Goal: Transaction & Acquisition: Download file/media

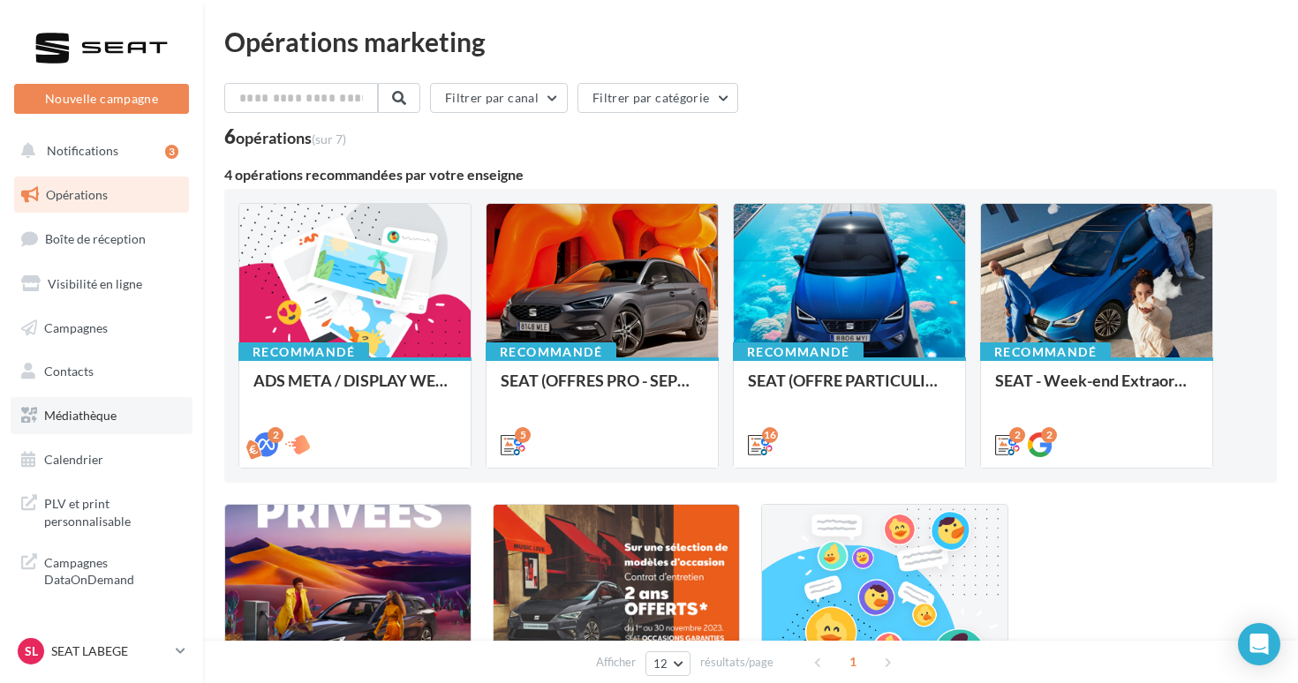
click at [87, 410] on span "Médiathèque" at bounding box center [80, 415] width 72 height 15
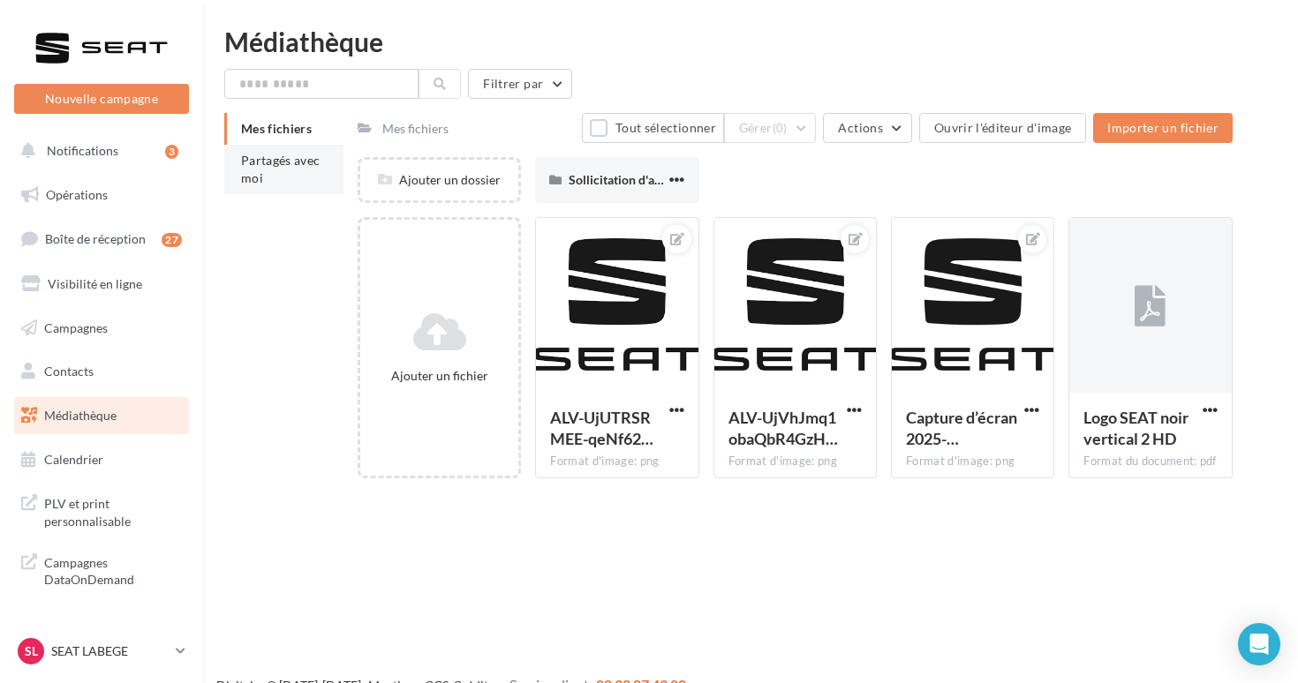
click at [286, 185] on li "Partagés avec moi" at bounding box center [283, 169] width 119 height 49
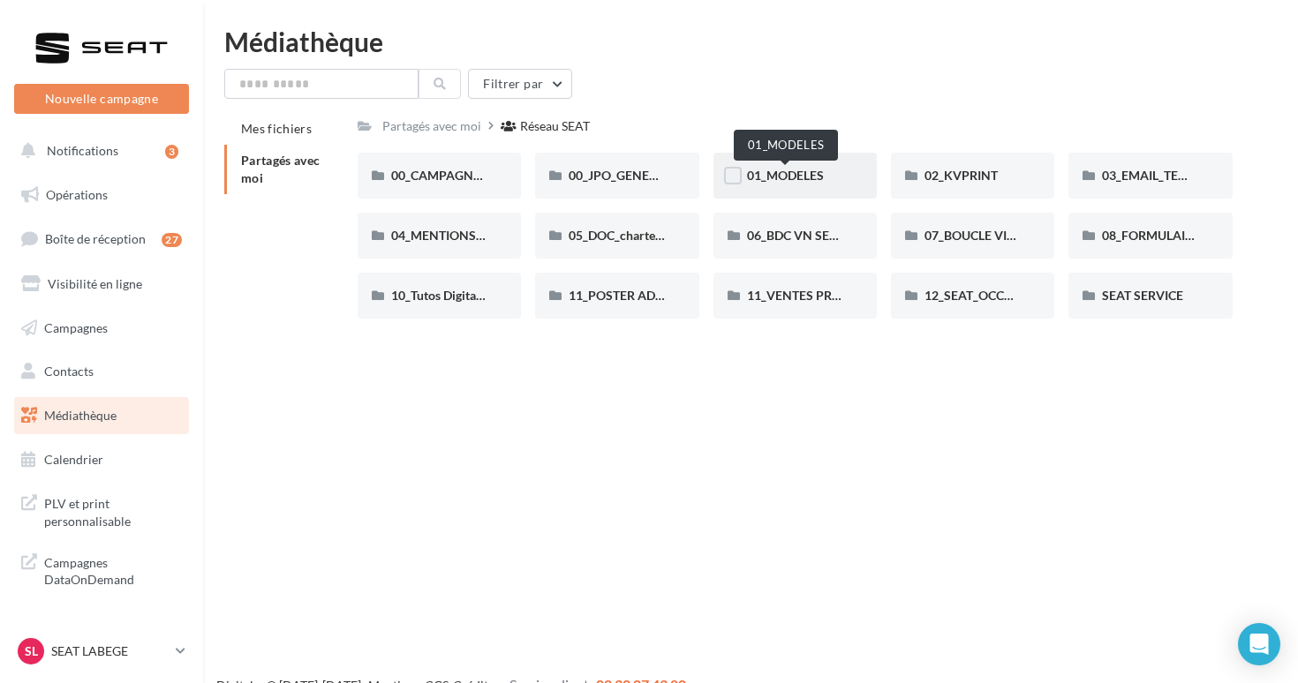
click at [812, 181] on span "01_MODELES" at bounding box center [785, 175] width 77 height 15
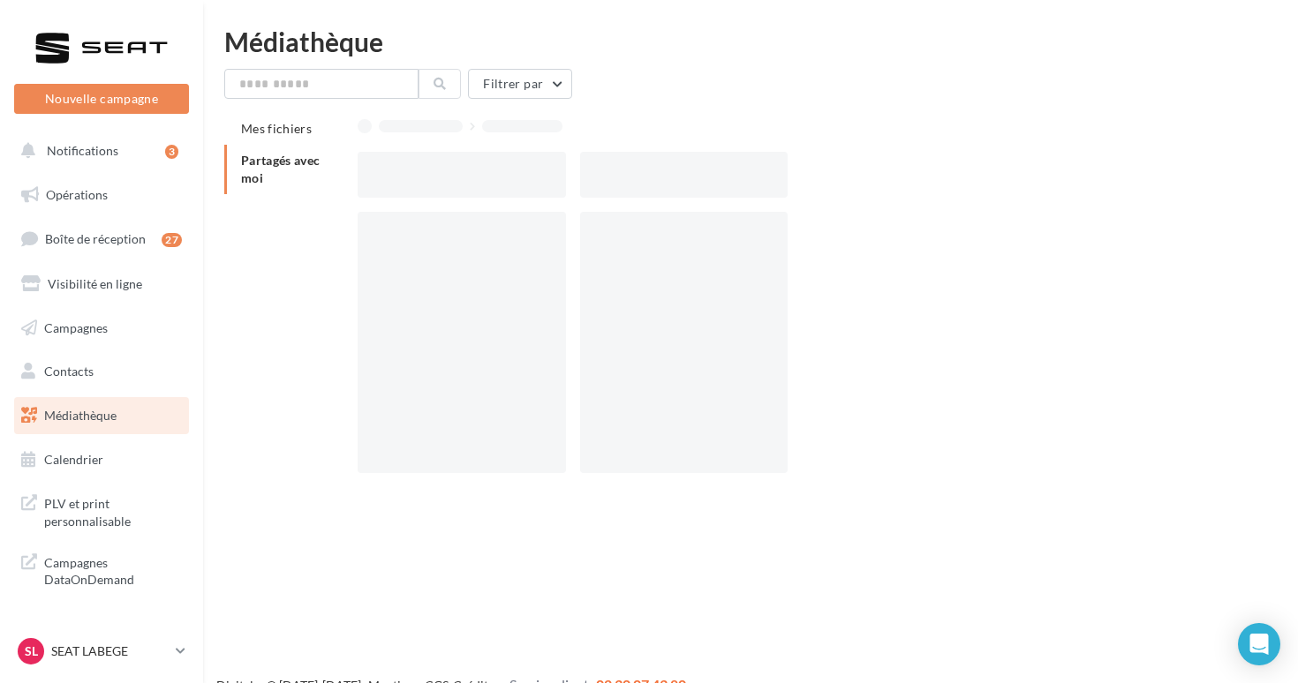
click at [812, 181] on div at bounding box center [802, 175] width 889 height 46
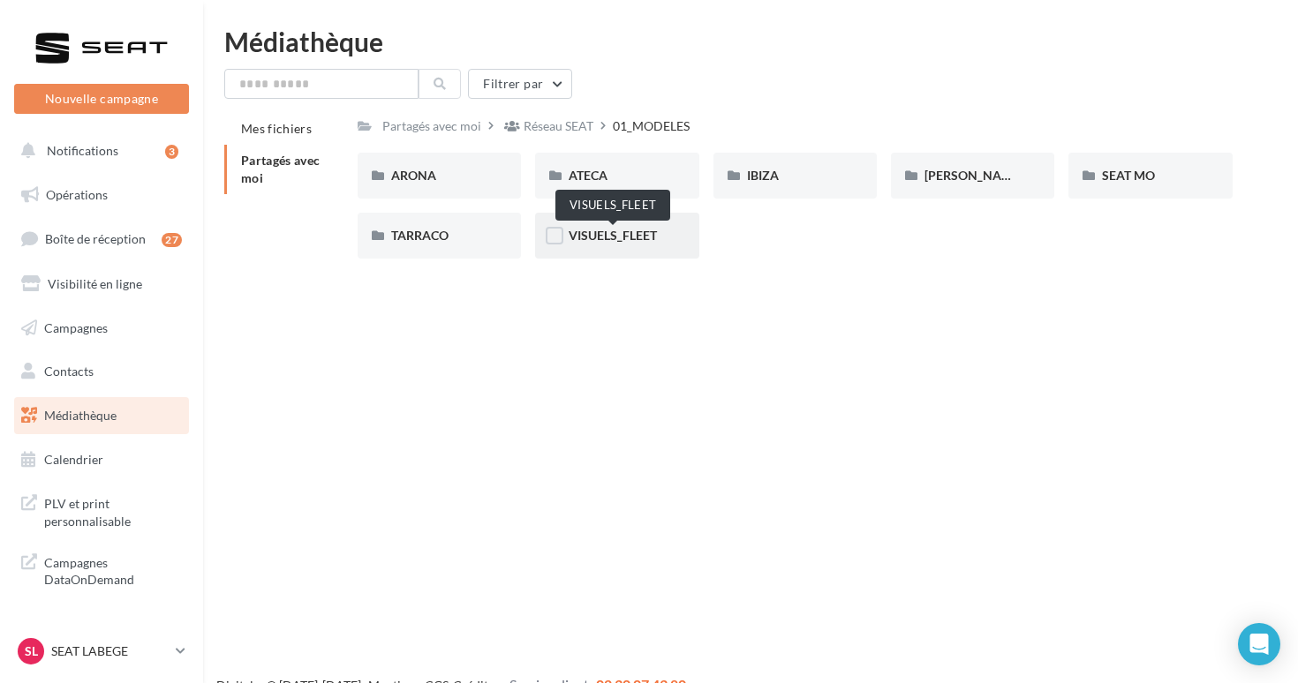
click at [649, 230] on span "VISUELS_FLEET" at bounding box center [613, 235] width 88 height 15
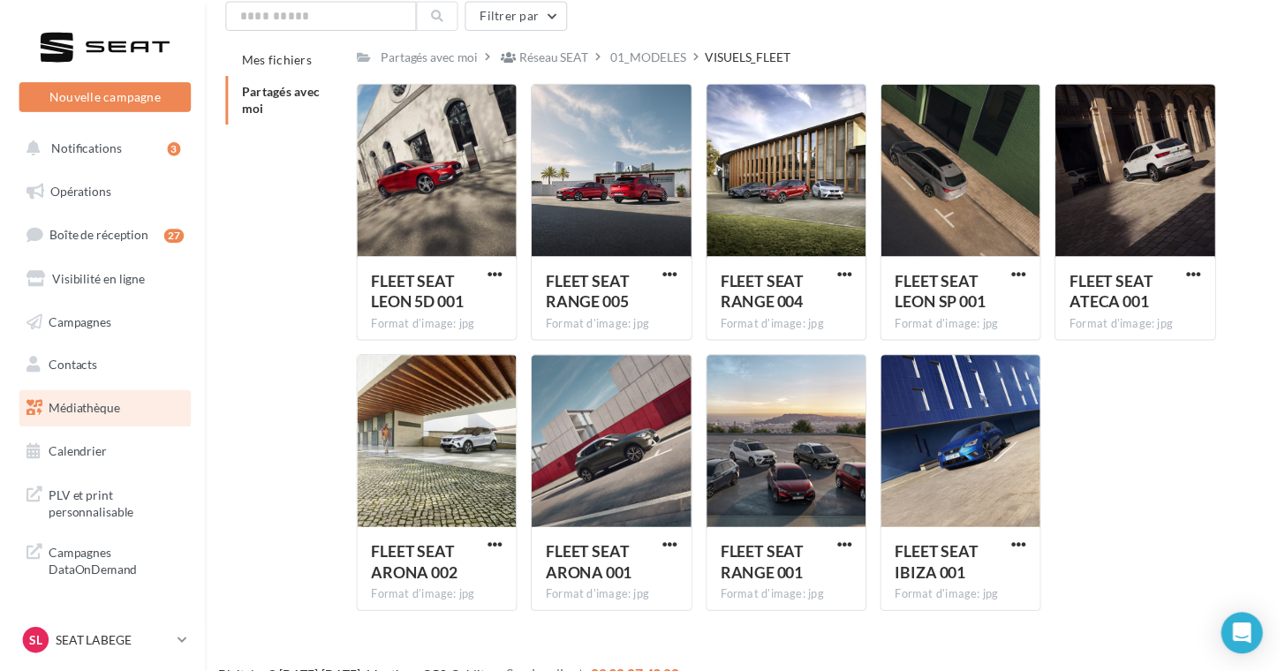
scroll to position [67, 0]
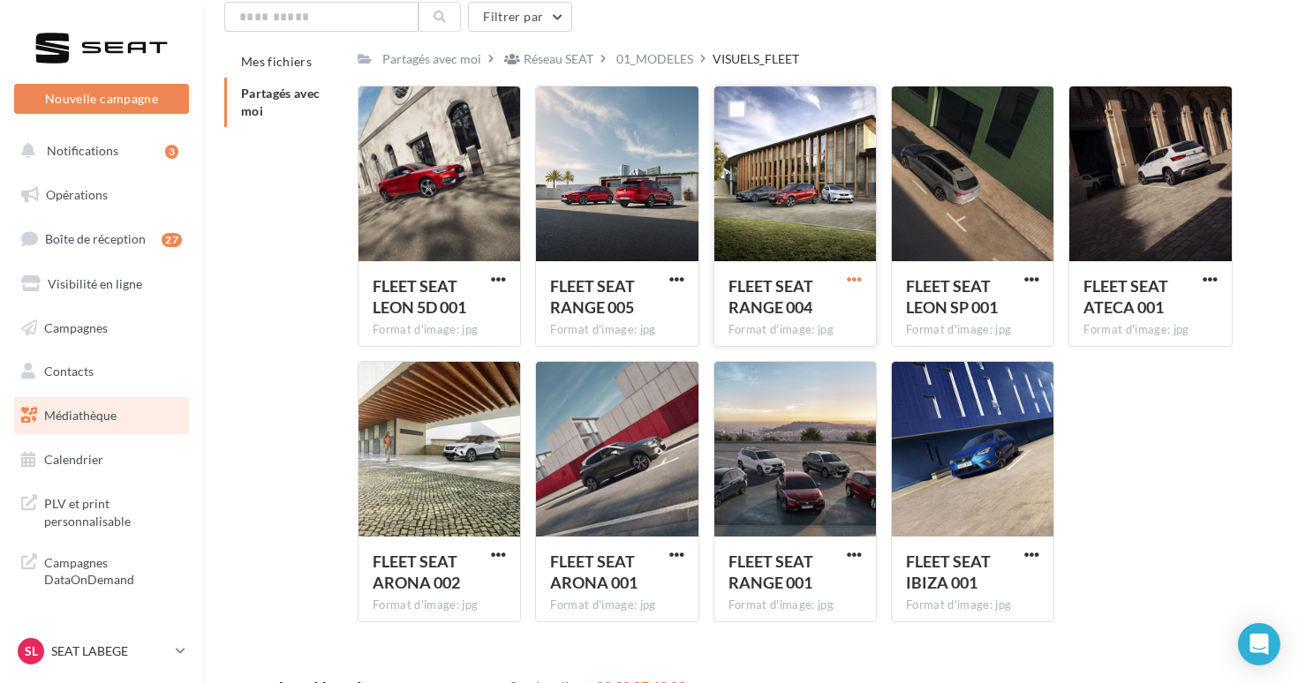
click at [851, 275] on span "button" at bounding box center [854, 279] width 15 height 15
click at [831, 319] on button "Télécharger" at bounding box center [777, 314] width 177 height 46
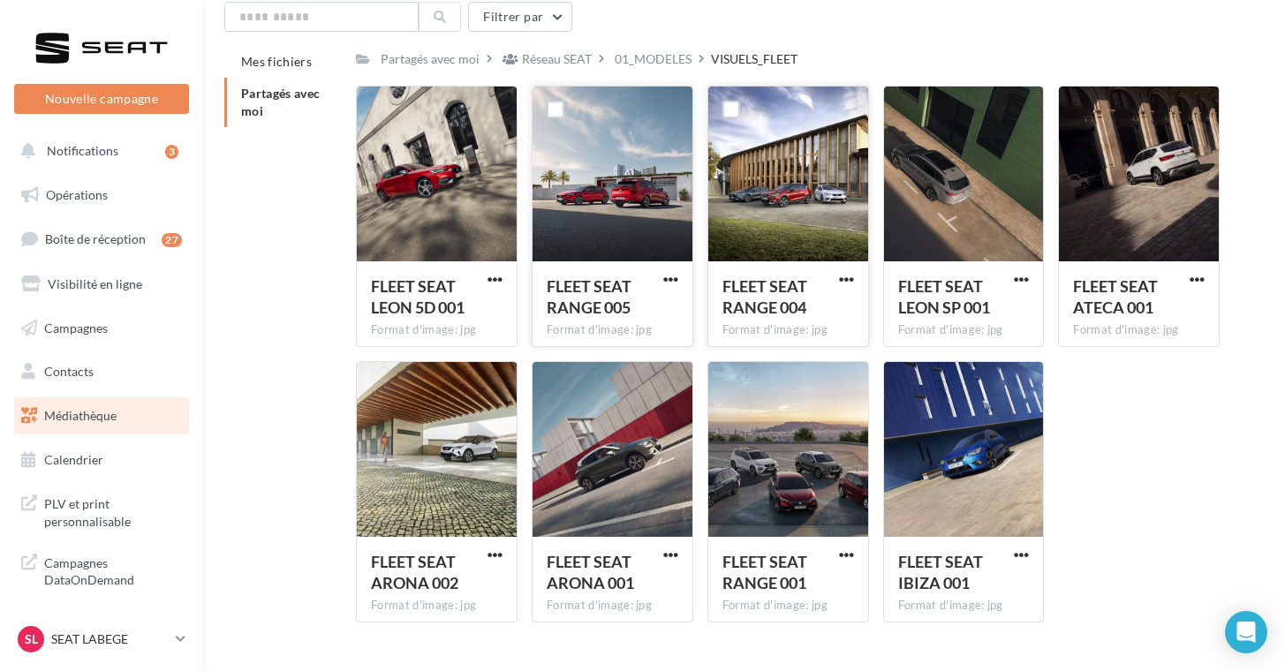
click at [660, 282] on button "button" at bounding box center [671, 281] width 22 height 18
click at [633, 320] on button "Télécharger" at bounding box center [593, 314] width 177 height 46
click at [499, 558] on span "button" at bounding box center [494, 554] width 15 height 15
click at [446, 581] on button "Télécharger" at bounding box center [417, 590] width 177 height 46
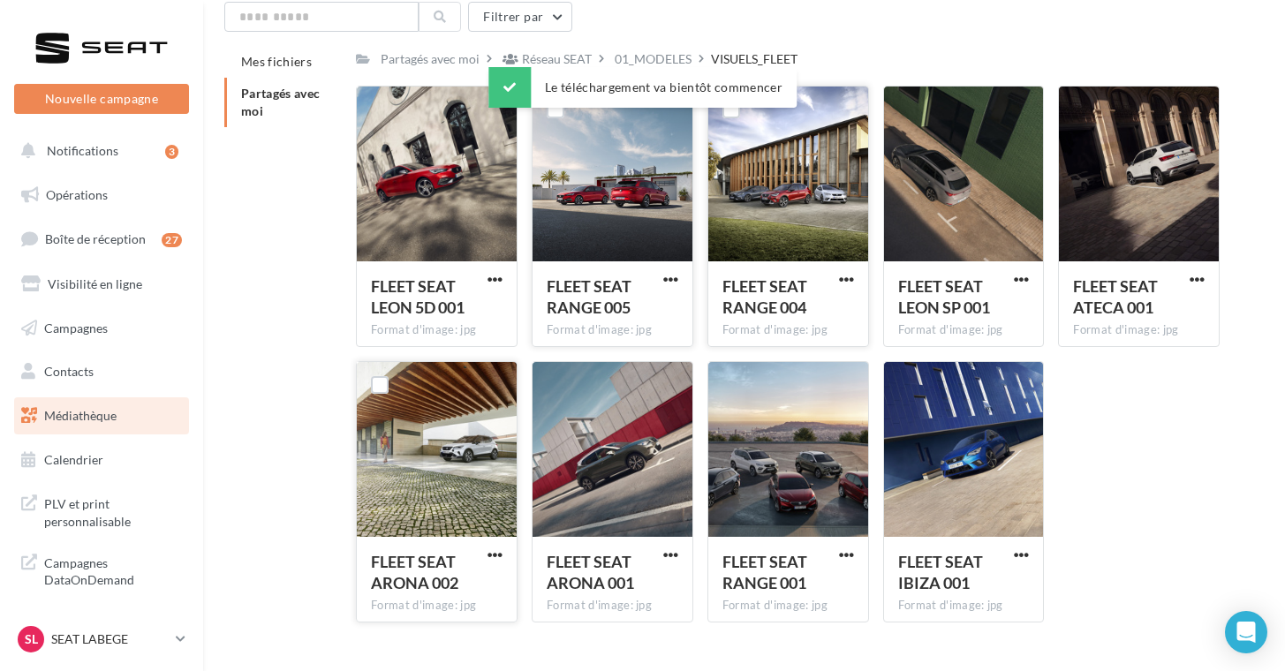
click at [1228, 0] on div "Médiathèque Filtrer par Mes fichiers Partagés avec moi Partagés avec moi Réseau…" at bounding box center [744, 298] width 1082 height 675
